Goal: Check status: Check status

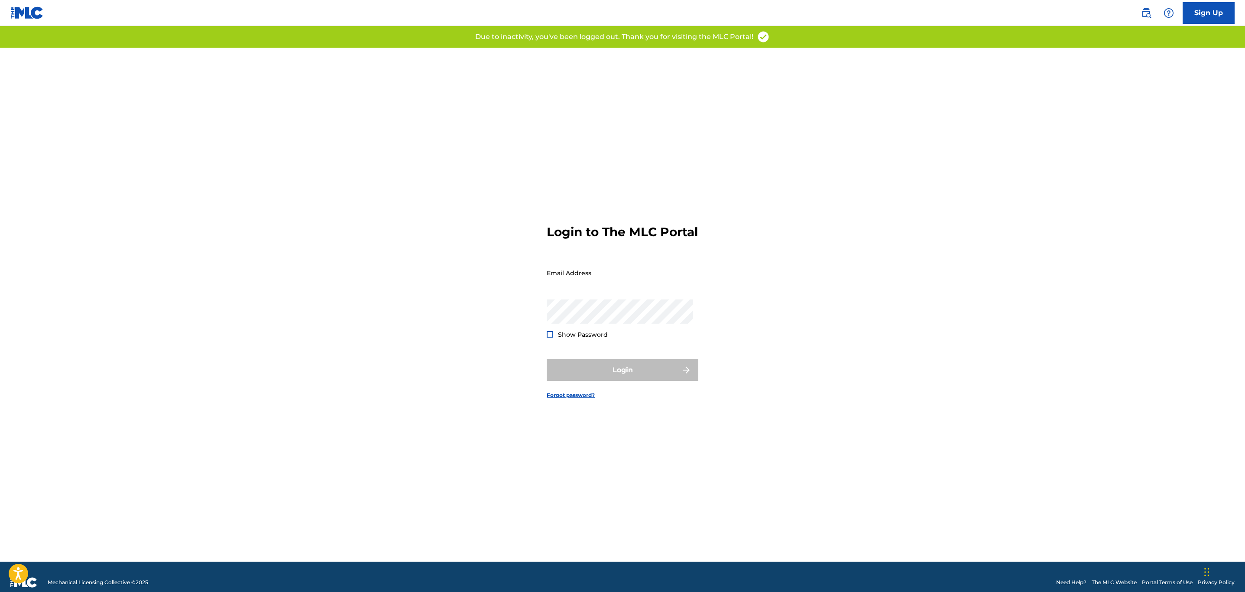
click at [579, 277] on input "Email Address" at bounding box center [620, 272] width 146 height 25
type input "[EMAIL_ADDRESS][DOMAIN_NAME]"
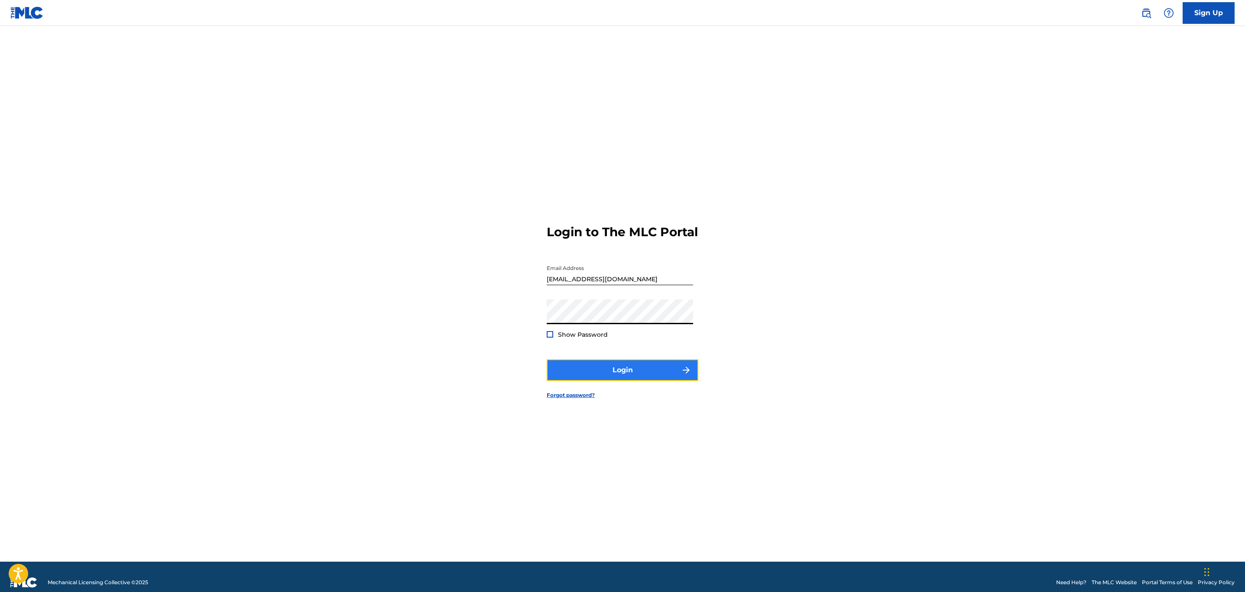
click at [643, 378] on button "Login" at bounding box center [623, 370] width 152 height 22
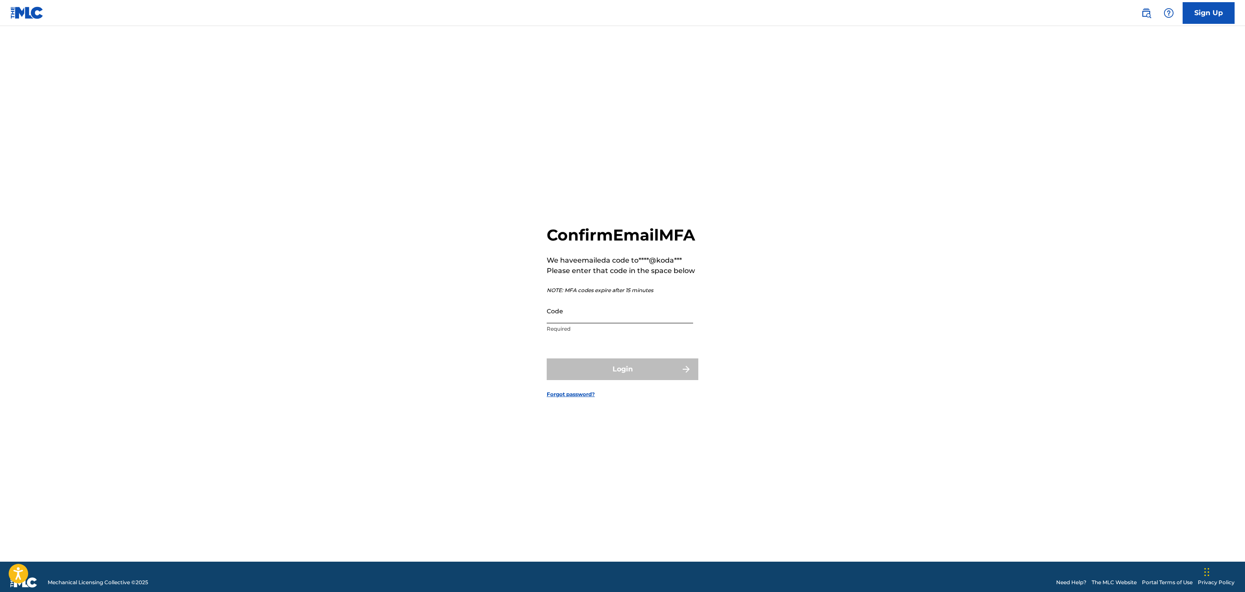
click at [586, 318] on input "Code" at bounding box center [620, 311] width 146 height 25
click at [580, 323] on input "Code" at bounding box center [620, 311] width 146 height 25
paste input "115034"
type input "115034"
click at [634, 380] on button "Login" at bounding box center [623, 369] width 152 height 22
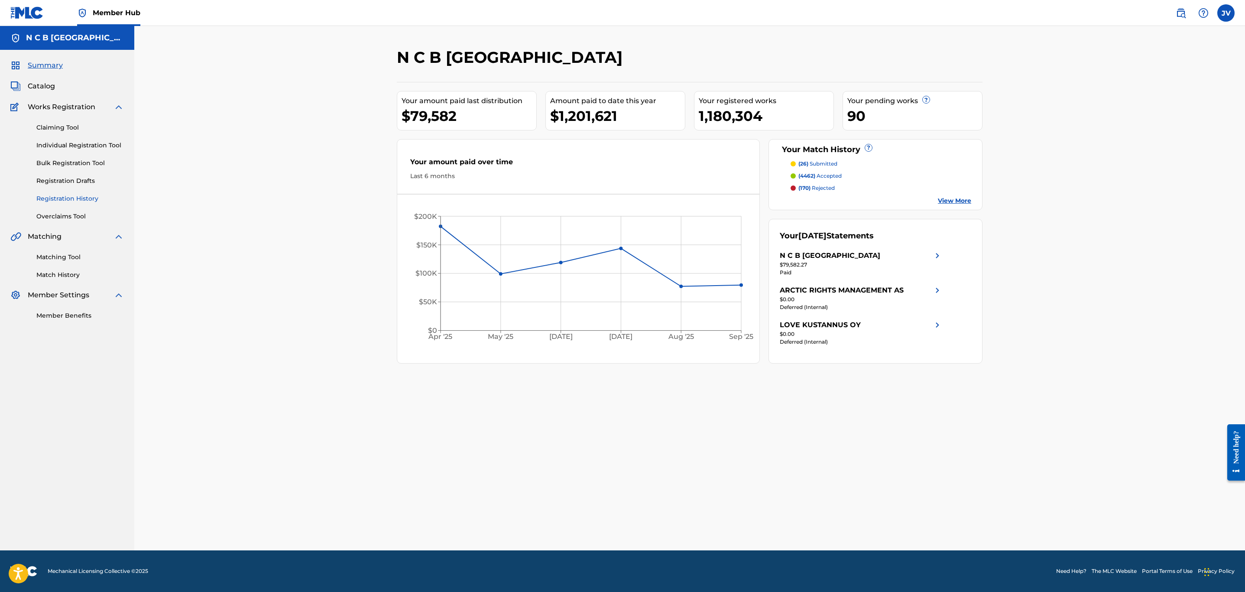
click at [79, 200] on link "Registration History" at bounding box center [80, 198] width 88 height 9
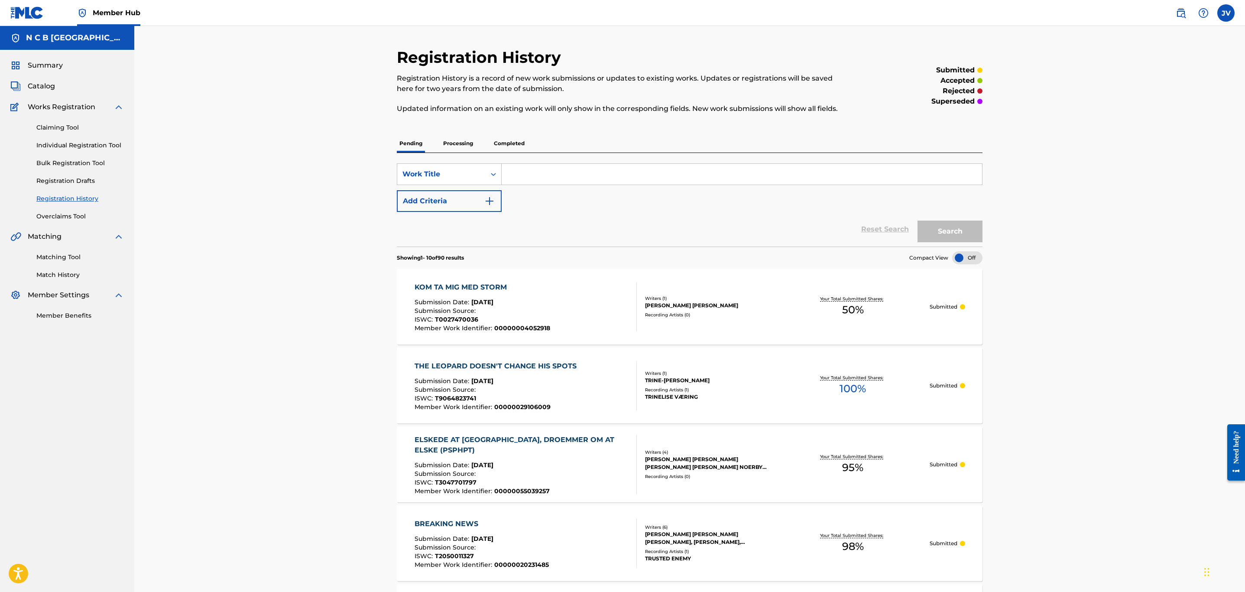
click at [461, 143] on p "Processing" at bounding box center [458, 143] width 35 height 18
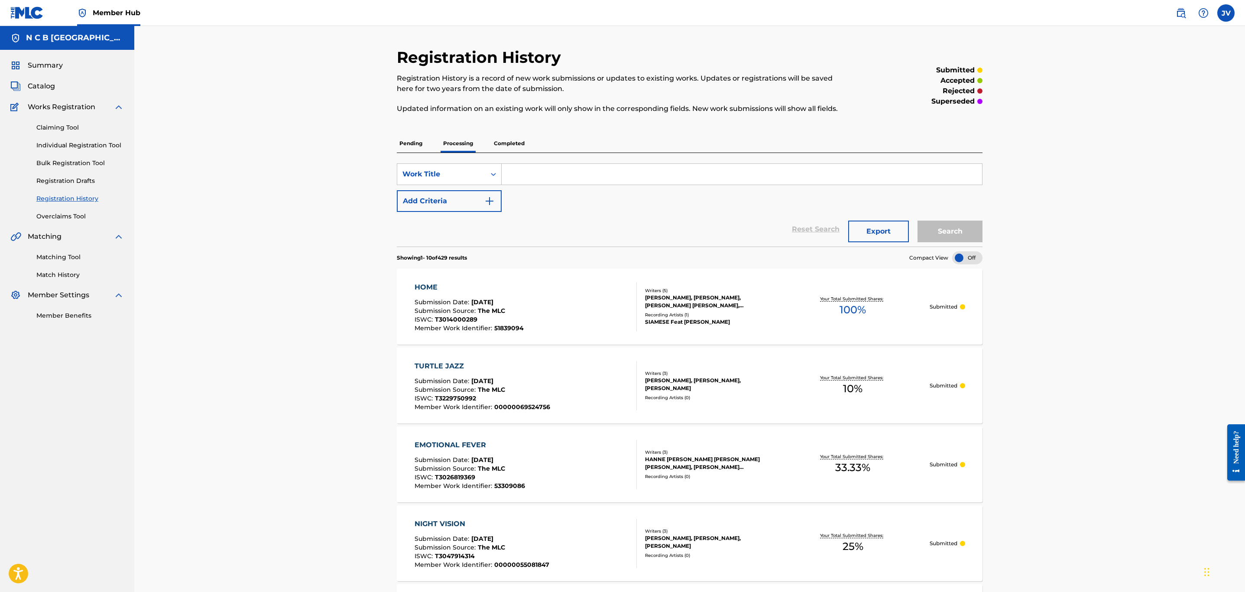
click at [480, 316] on div "ISWC : T3014000289" at bounding box center [469, 320] width 109 height 9
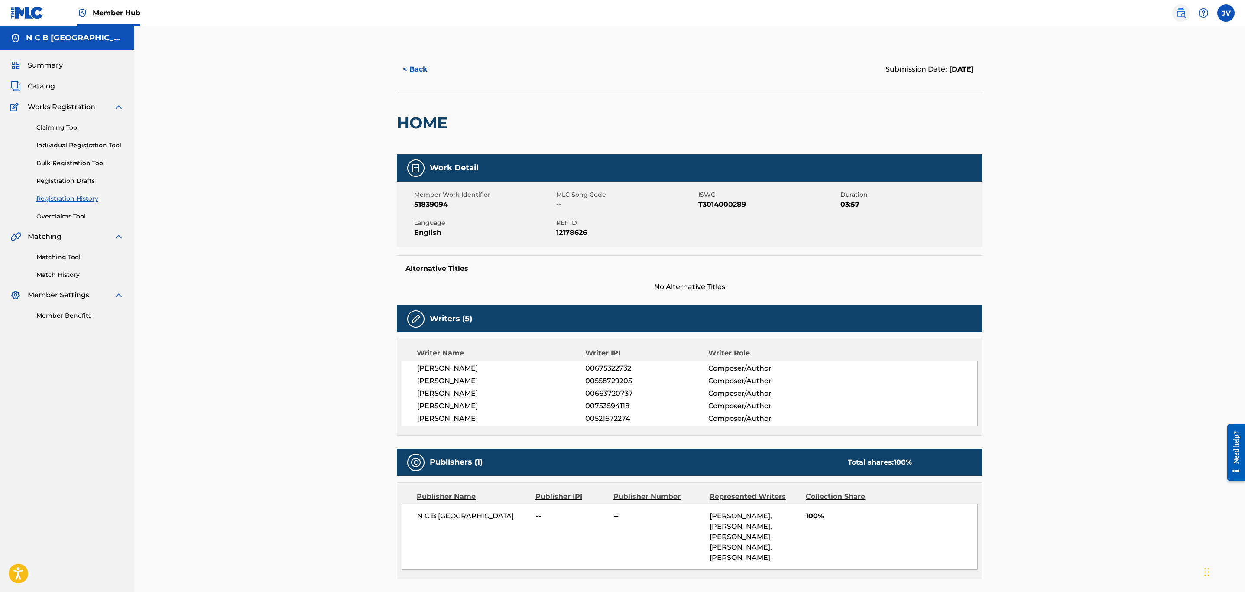
click at [1181, 17] on img at bounding box center [1181, 13] width 10 height 10
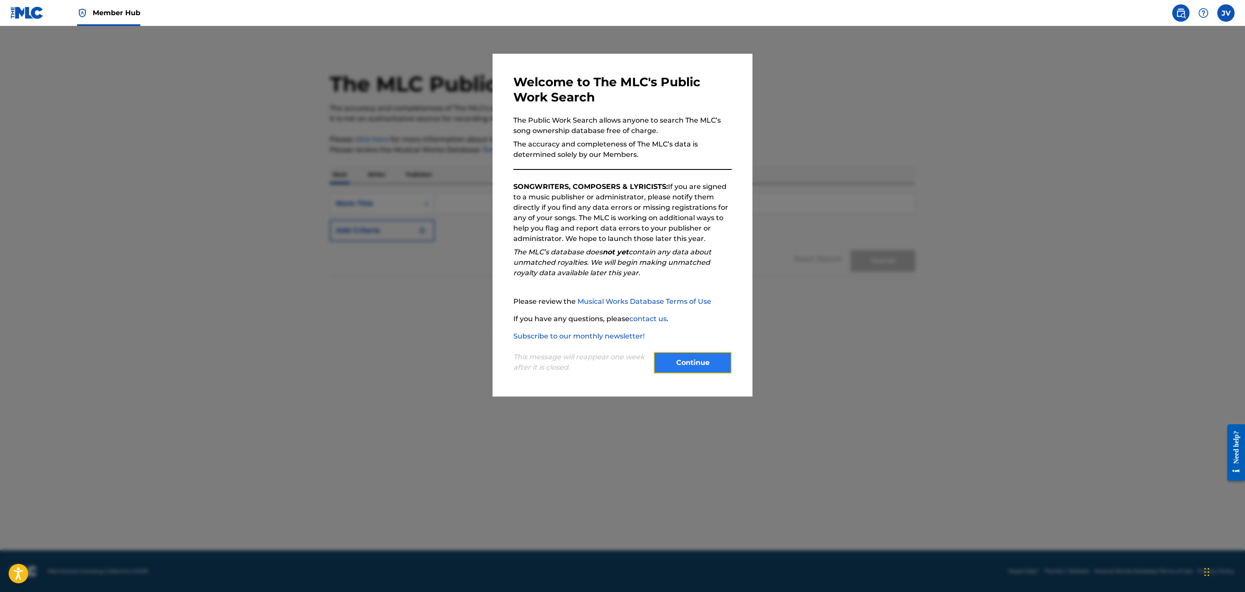
click at [692, 363] on button "Continue" at bounding box center [693, 363] width 78 height 22
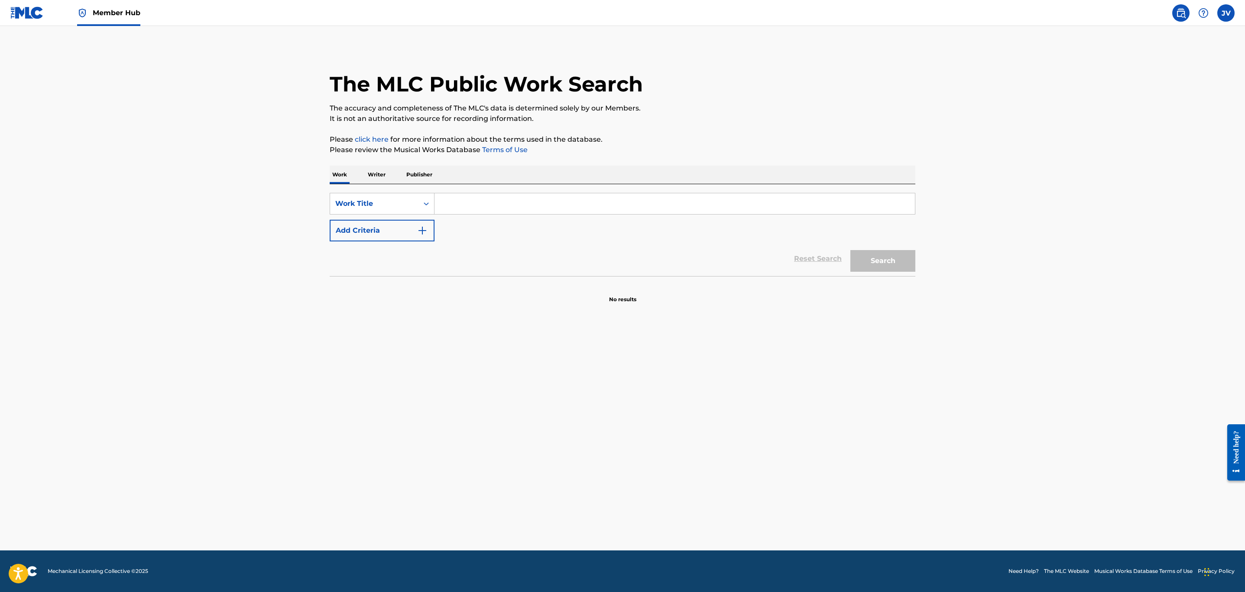
click at [453, 207] on input "Search Form" at bounding box center [675, 203] width 481 height 21
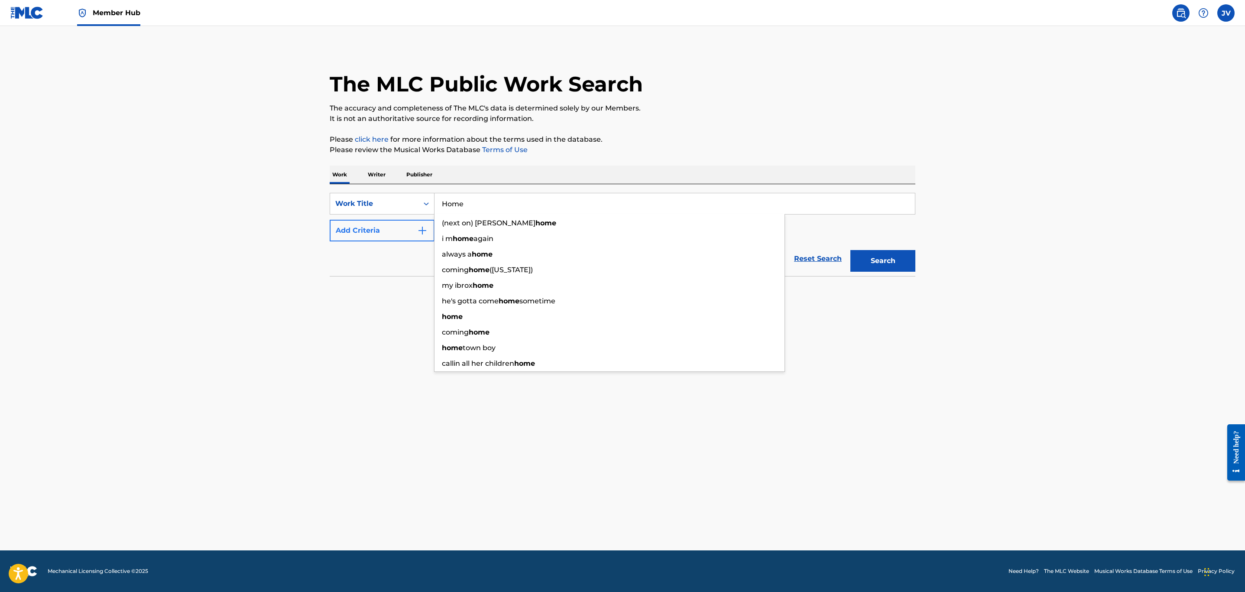
type input "Home"
click at [422, 232] on img "Search Form" at bounding box center [422, 230] width 10 height 10
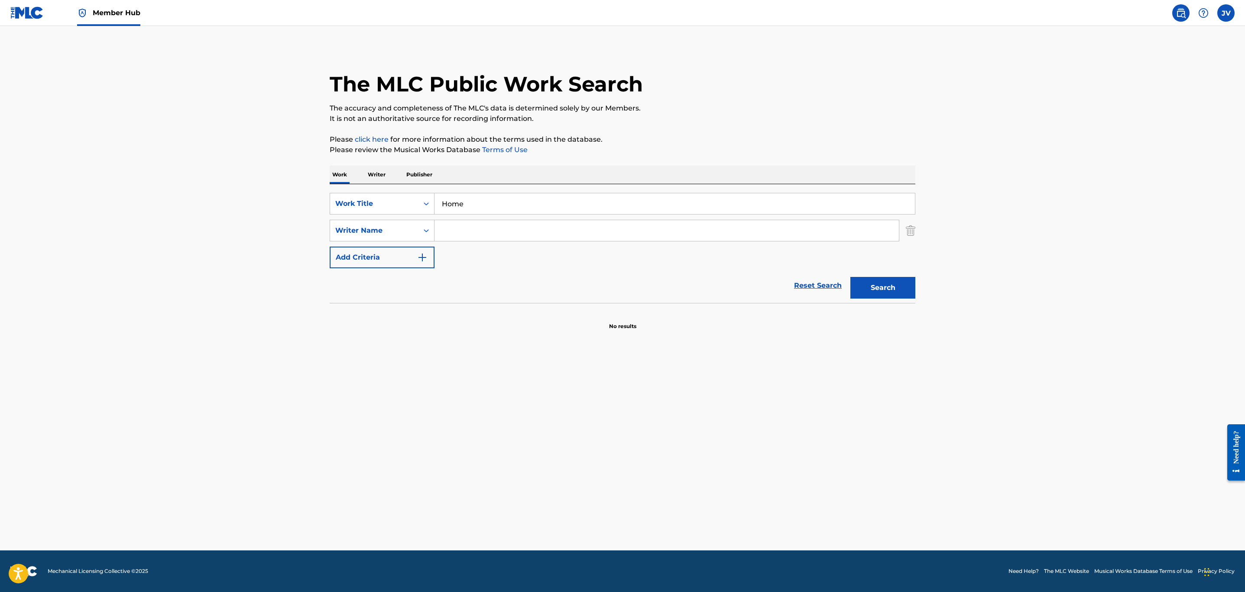
click at [446, 232] on input "Search Form" at bounding box center [667, 230] width 465 height 21
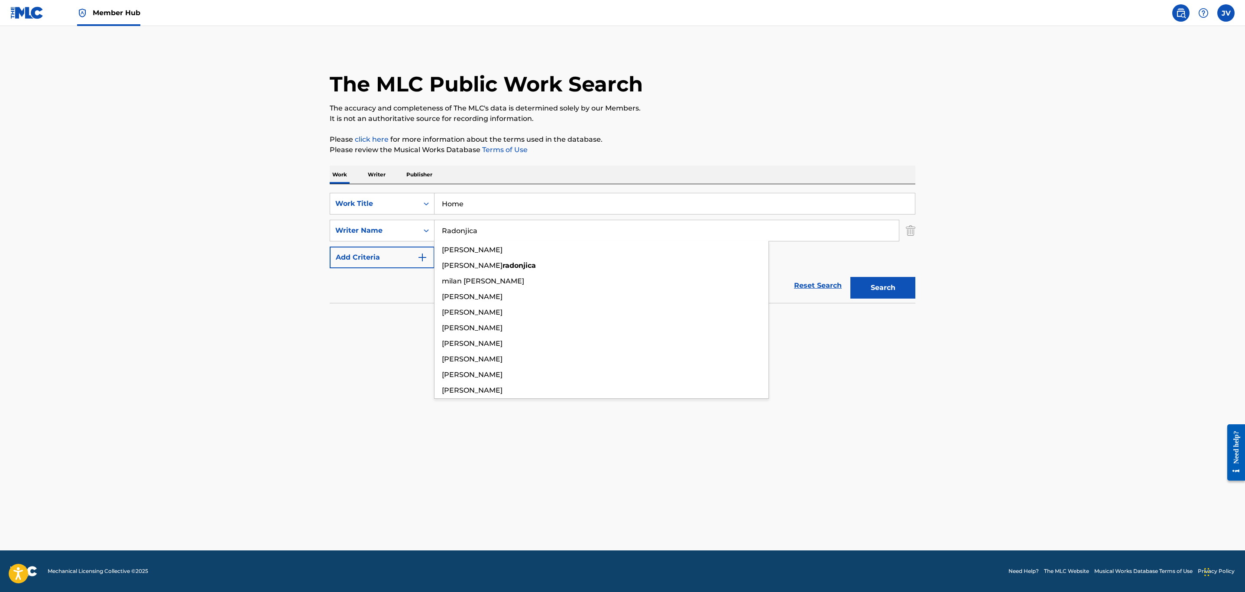
type input "Radonjica"
click at [851, 277] on button "Search" at bounding box center [883, 288] width 65 height 22
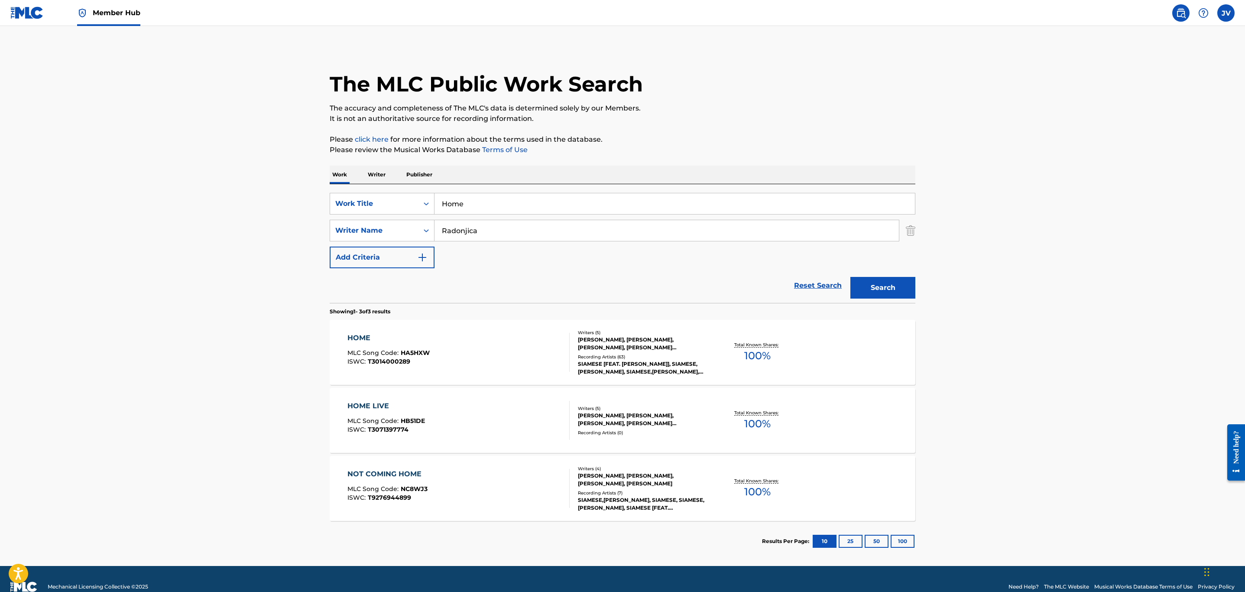
click at [402, 348] on div "HOME MLC Song Code : HA5HXW ISWC : T3014000289" at bounding box center [389, 352] width 82 height 39
